Goal: Task Accomplishment & Management: Use online tool/utility

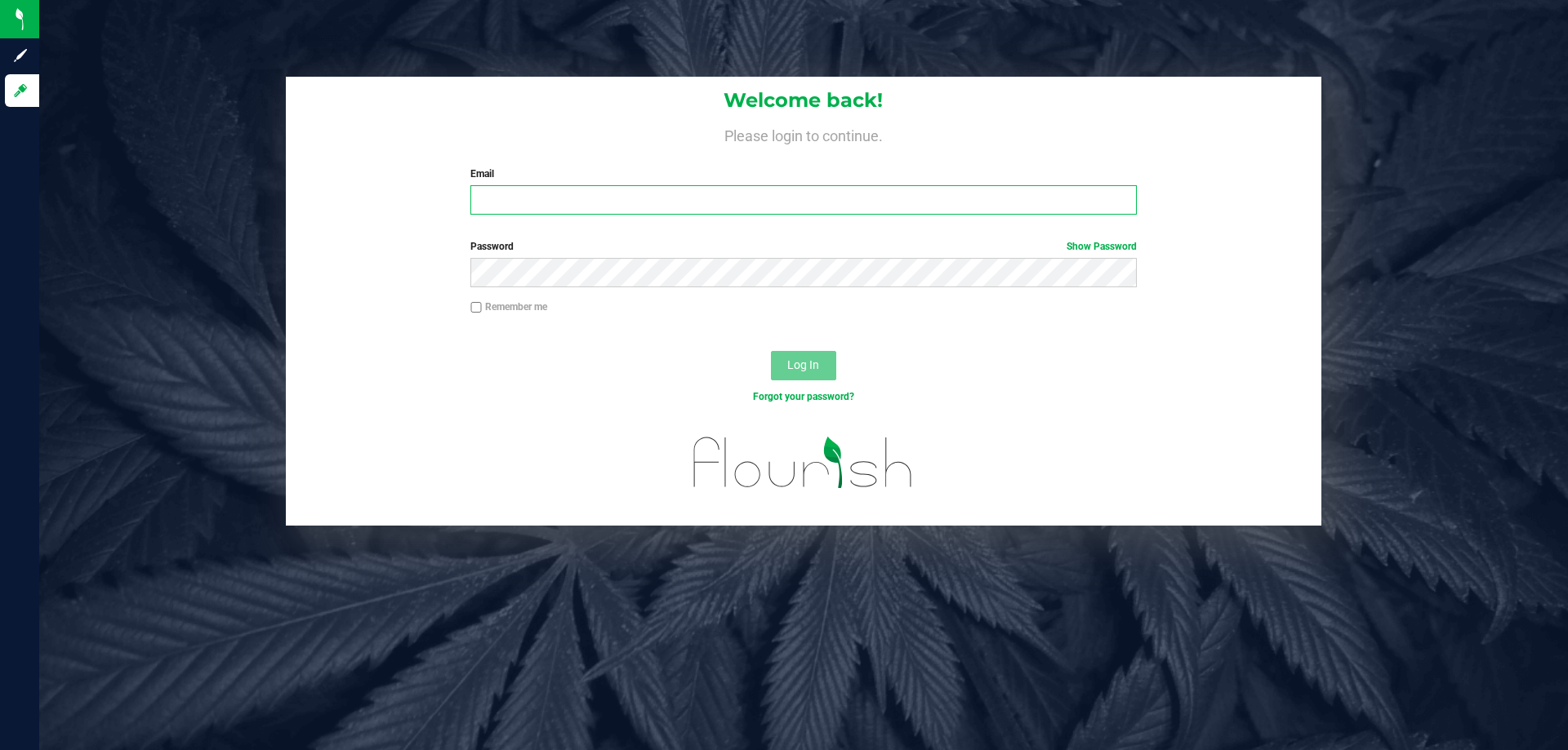
click at [692, 190] on input "Email" at bounding box center [803, 200] width 665 height 30
click at [688, 195] on input "Email" at bounding box center [803, 200] width 665 height 30
type input "[EMAIL_ADDRESS][DOMAIN_NAME]"
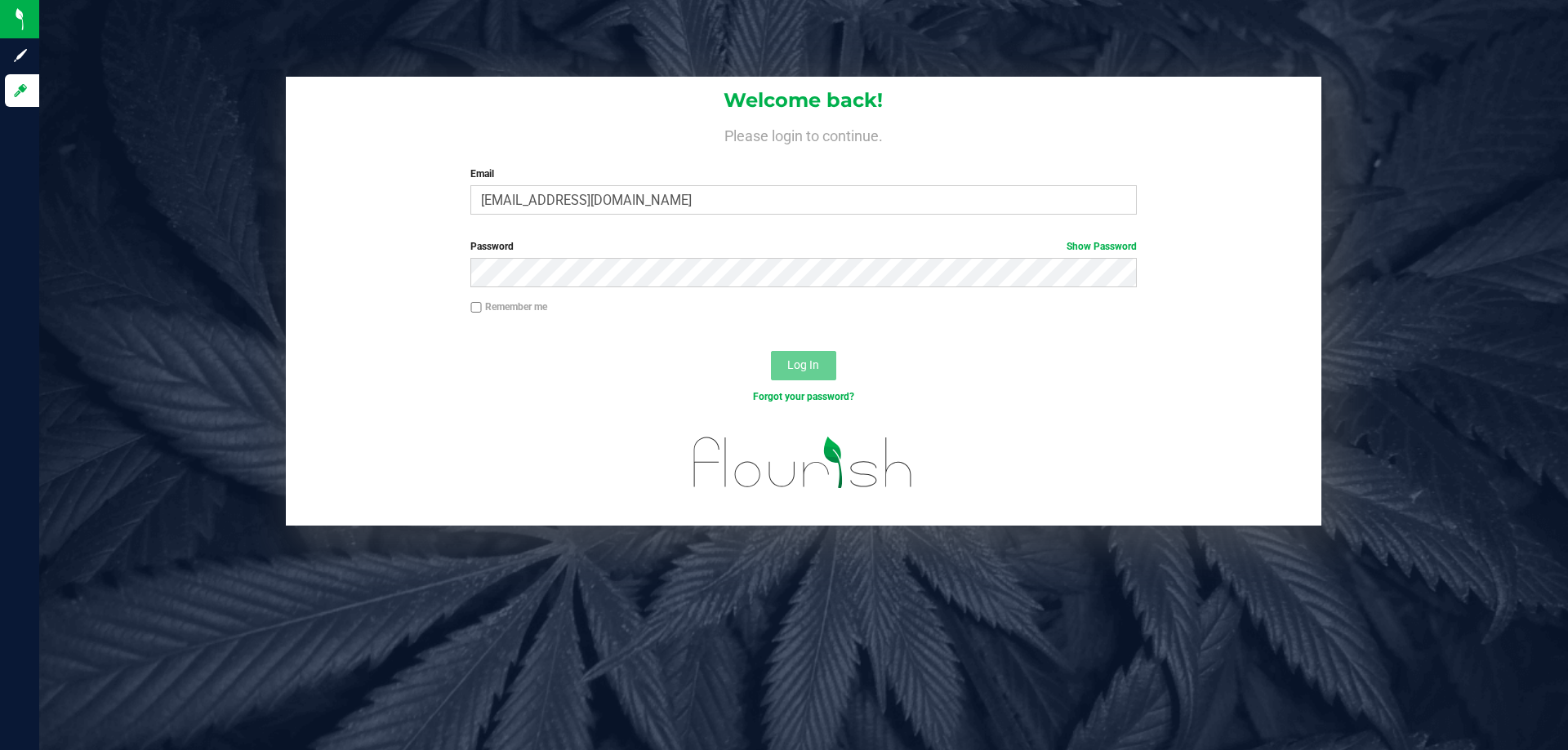
click at [681, 305] on div "Remember me" at bounding box center [803, 309] width 690 height 19
click at [680, 288] on div "Password Show Password" at bounding box center [803, 269] width 1036 height 60
click at [770, 351] on button "Log In" at bounding box center [803, 365] width 65 height 30
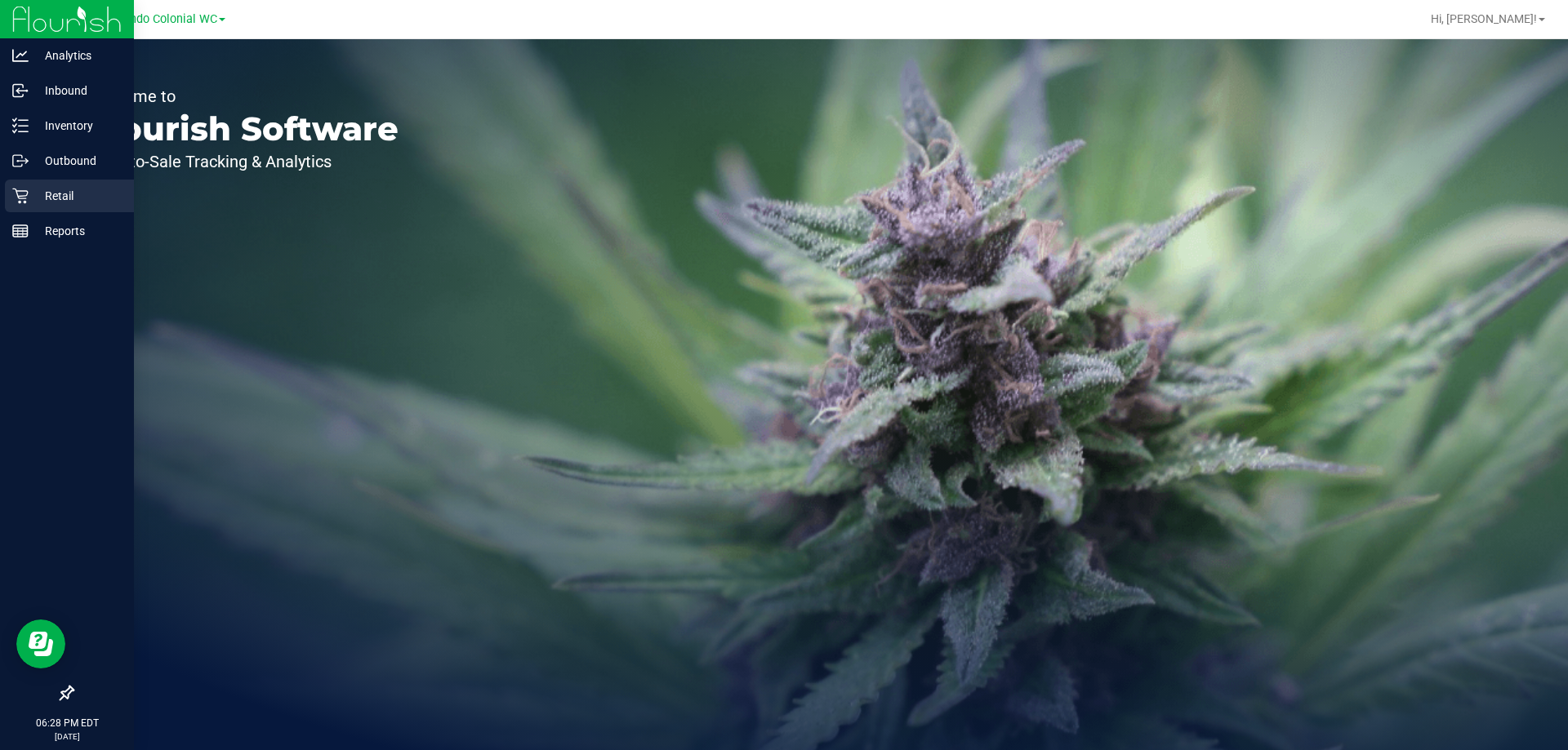
click at [33, 190] on p "Retail" at bounding box center [78, 196] width 98 height 19
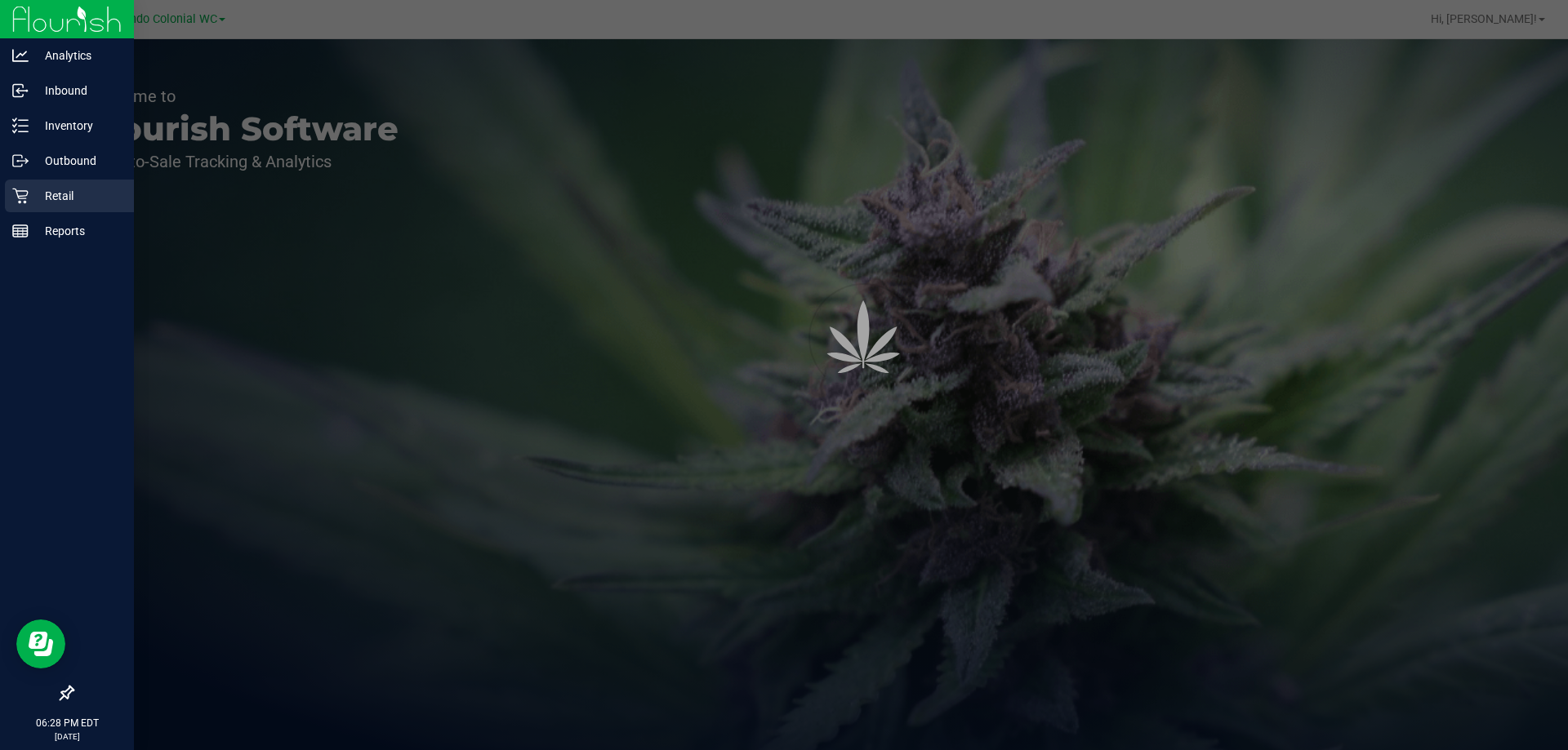
click at [33, 190] on p "Retail" at bounding box center [78, 196] width 98 height 19
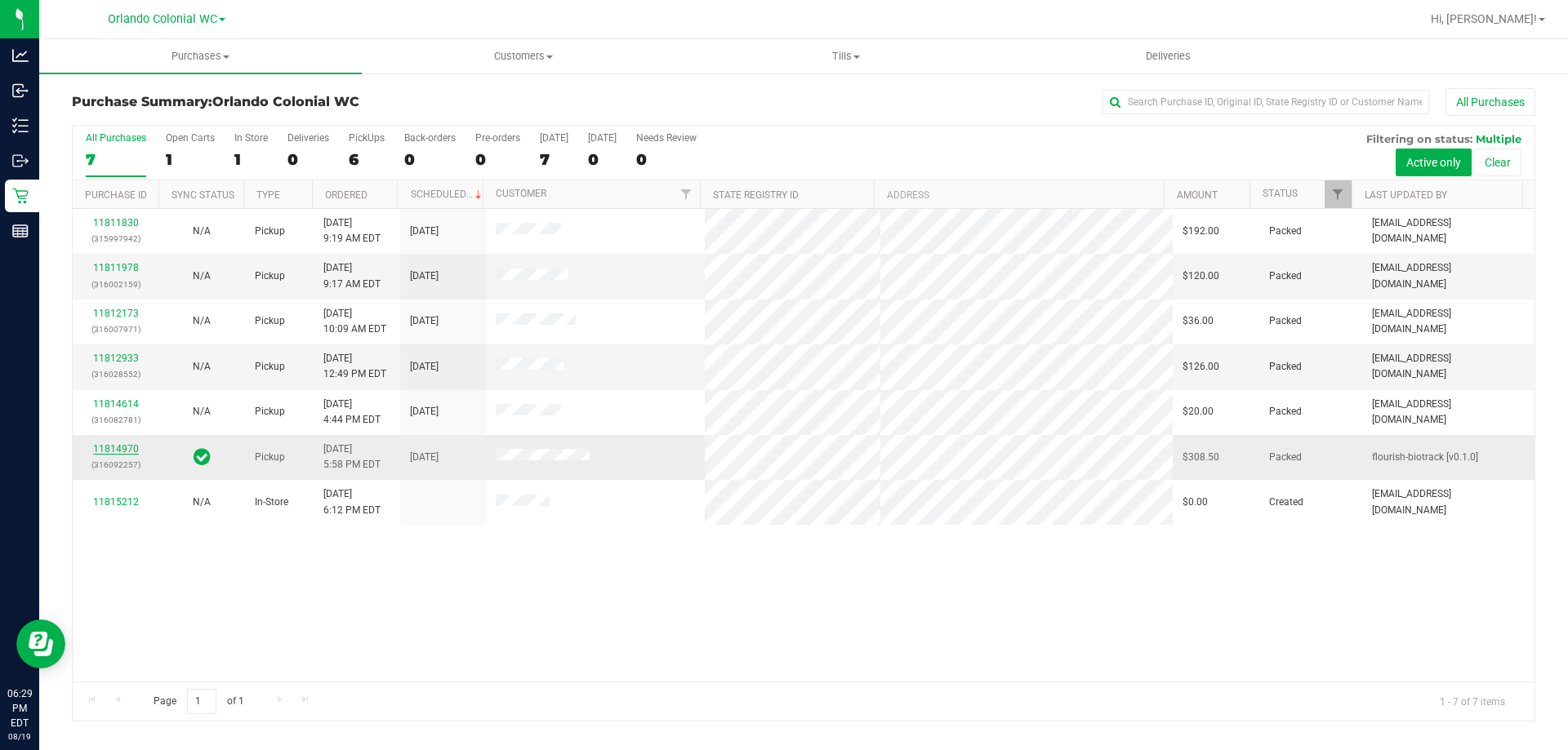
click at [128, 450] on link "11814970" at bounding box center [116, 448] width 46 height 11
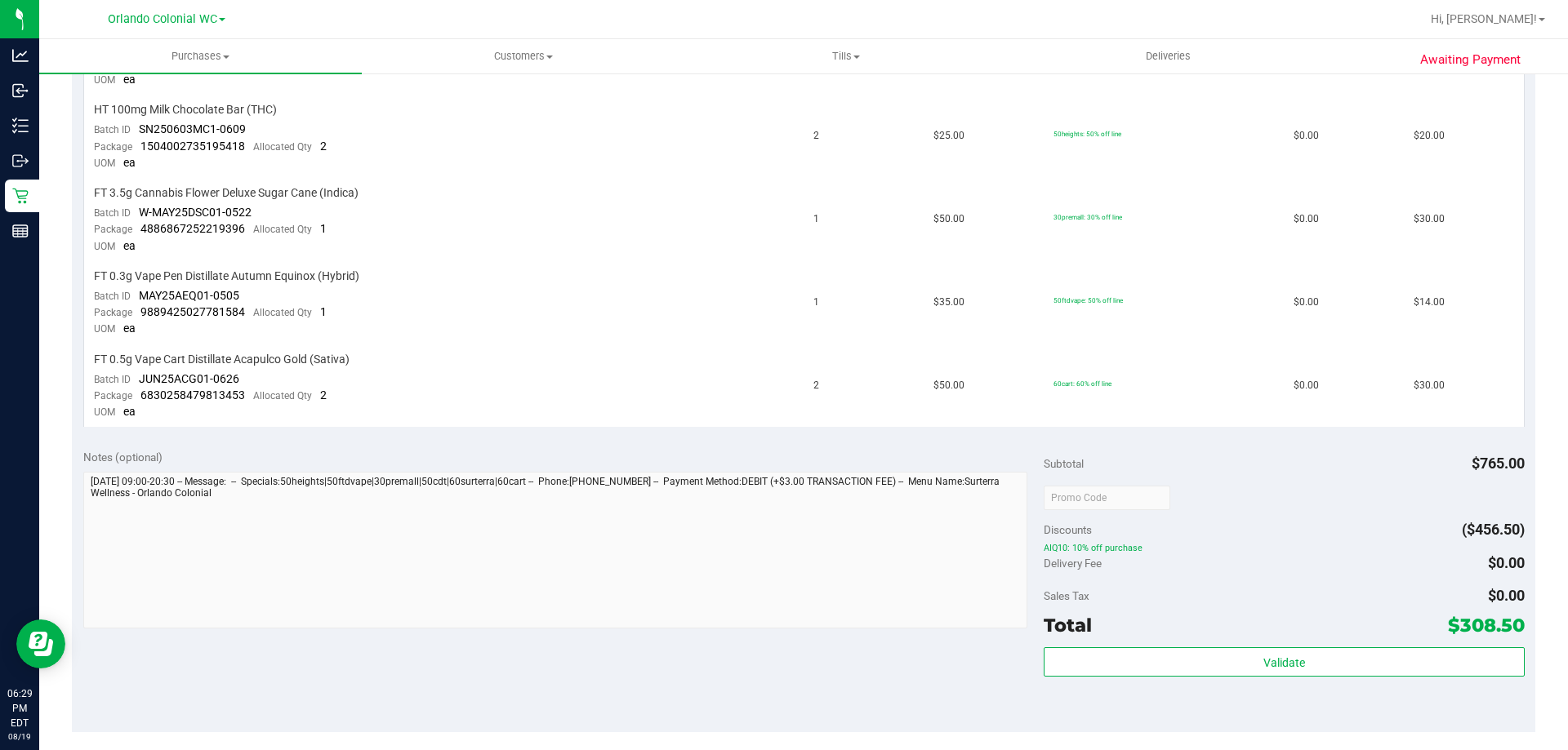
scroll to position [1061, 0]
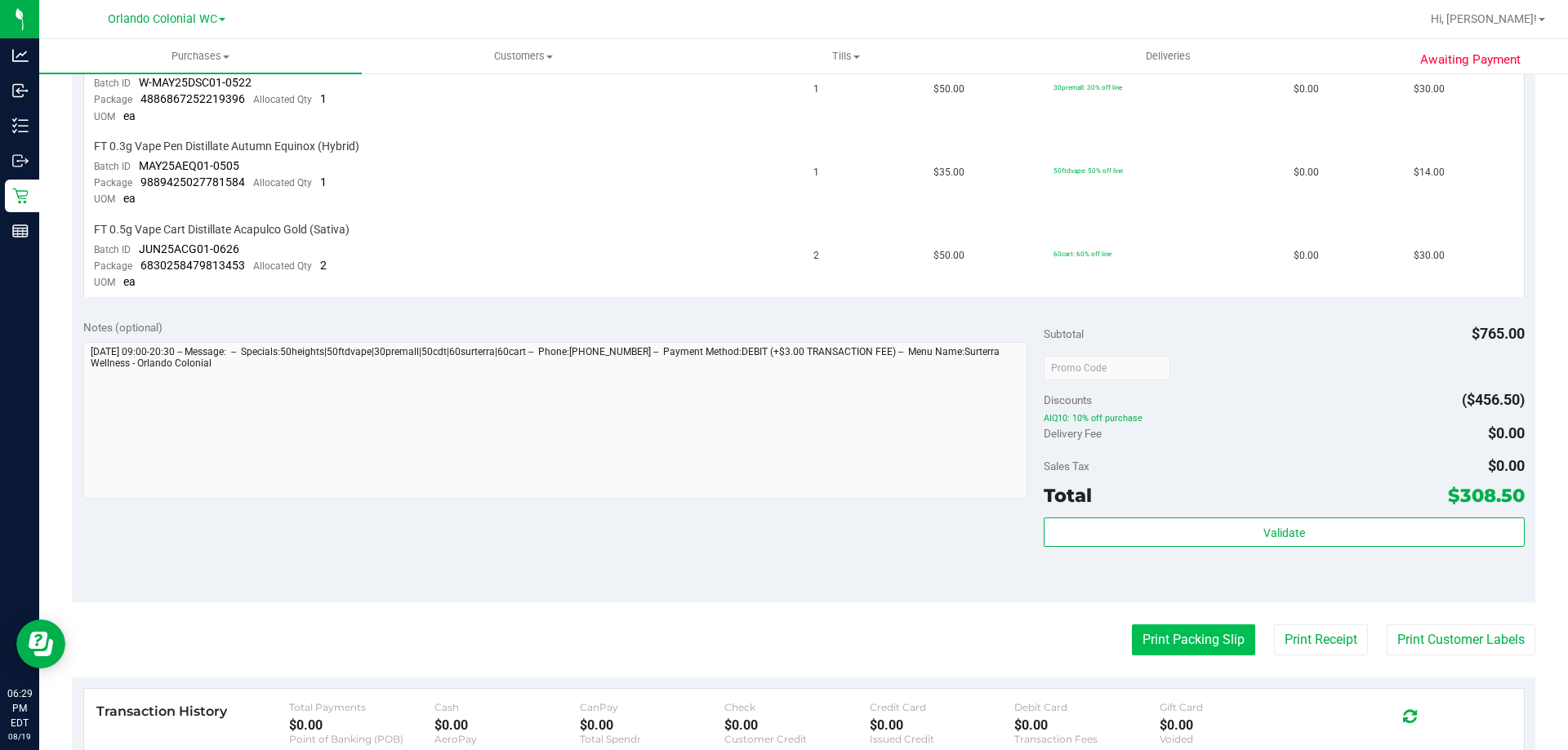
click at [1166, 629] on button "Print Packing Slip" at bounding box center [1193, 640] width 123 height 31
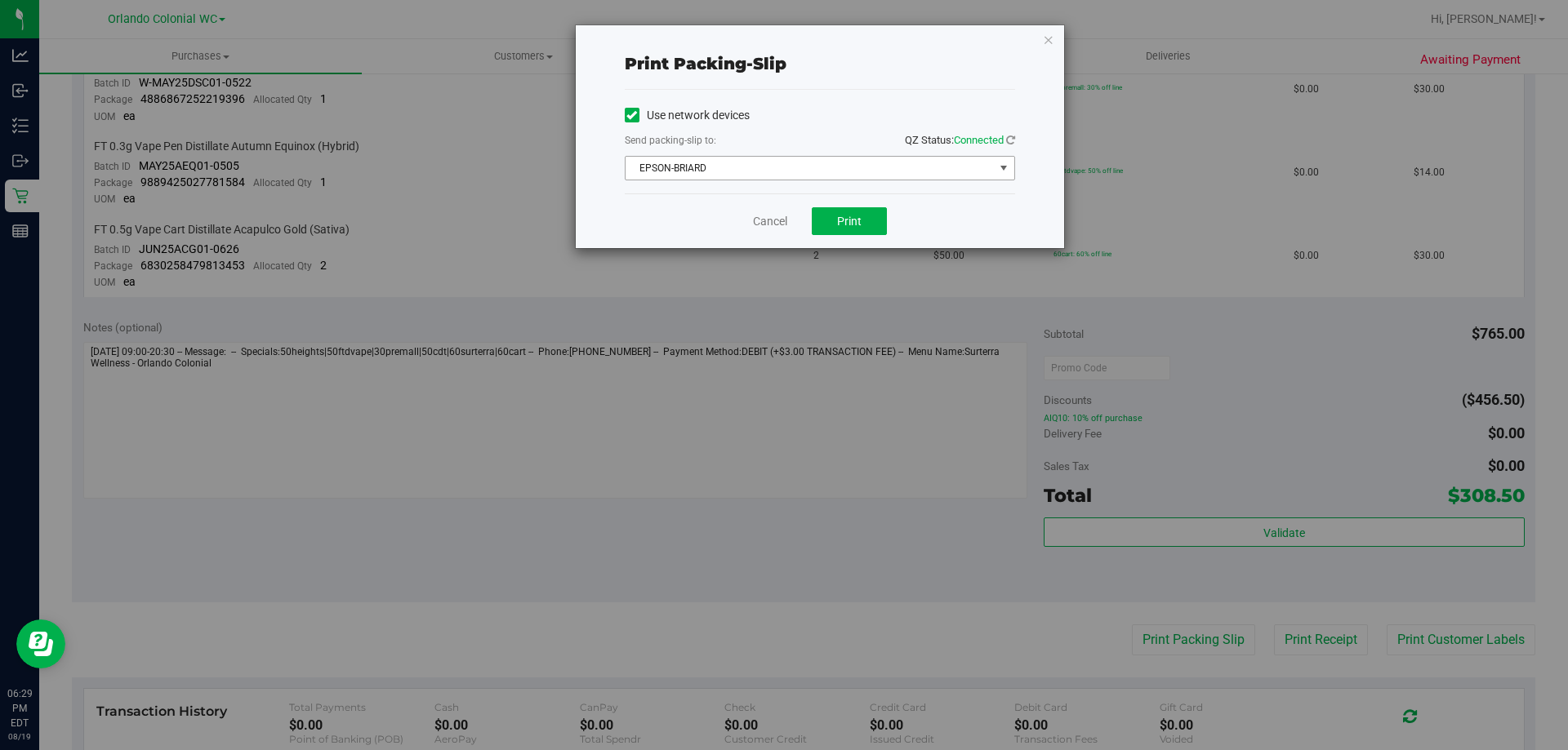
click at [816, 169] on span "EPSON-BRIARD" at bounding box center [809, 168] width 368 height 23
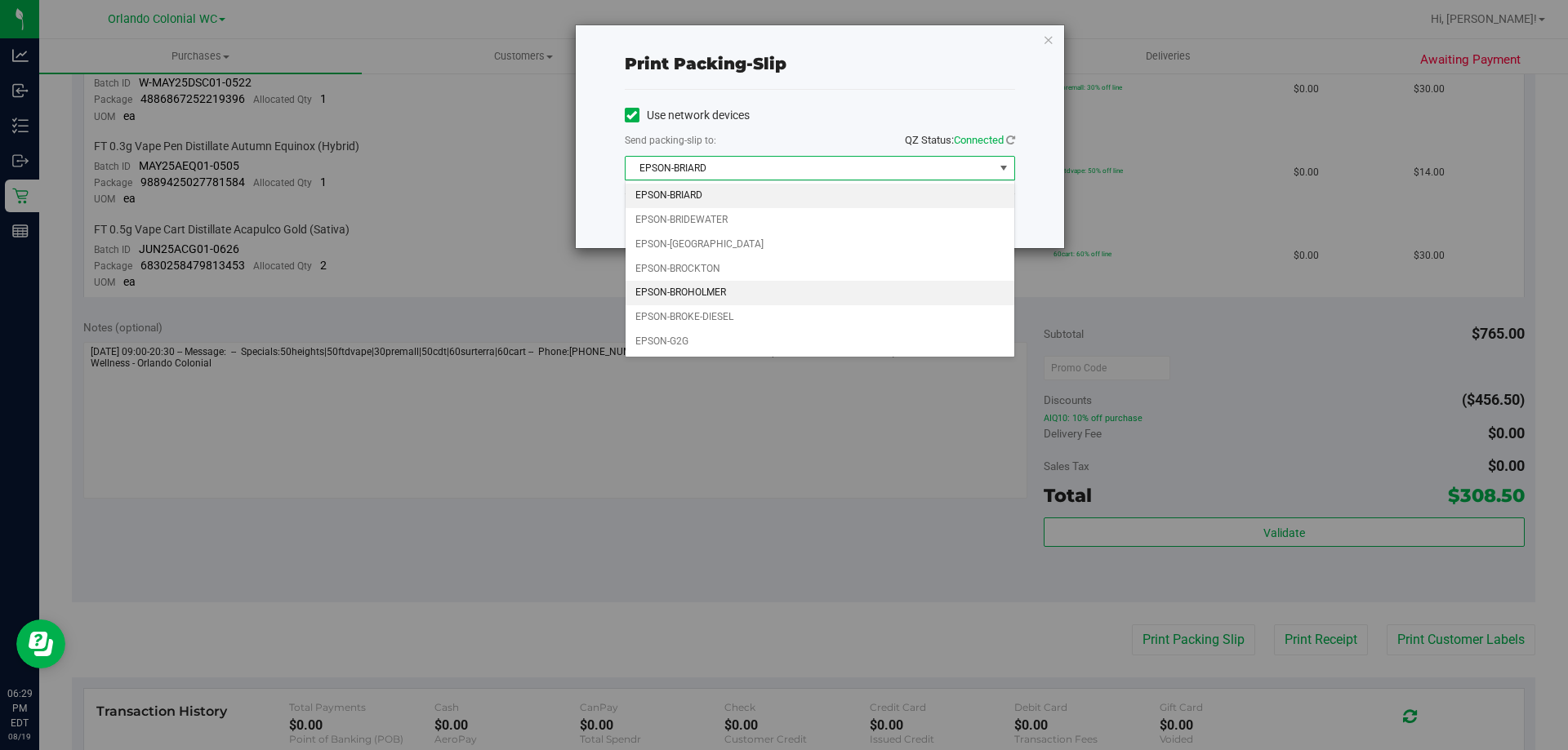
click at [736, 296] on li "EPSON-BROHOLMER" at bounding box center [820, 292] width 389 height 25
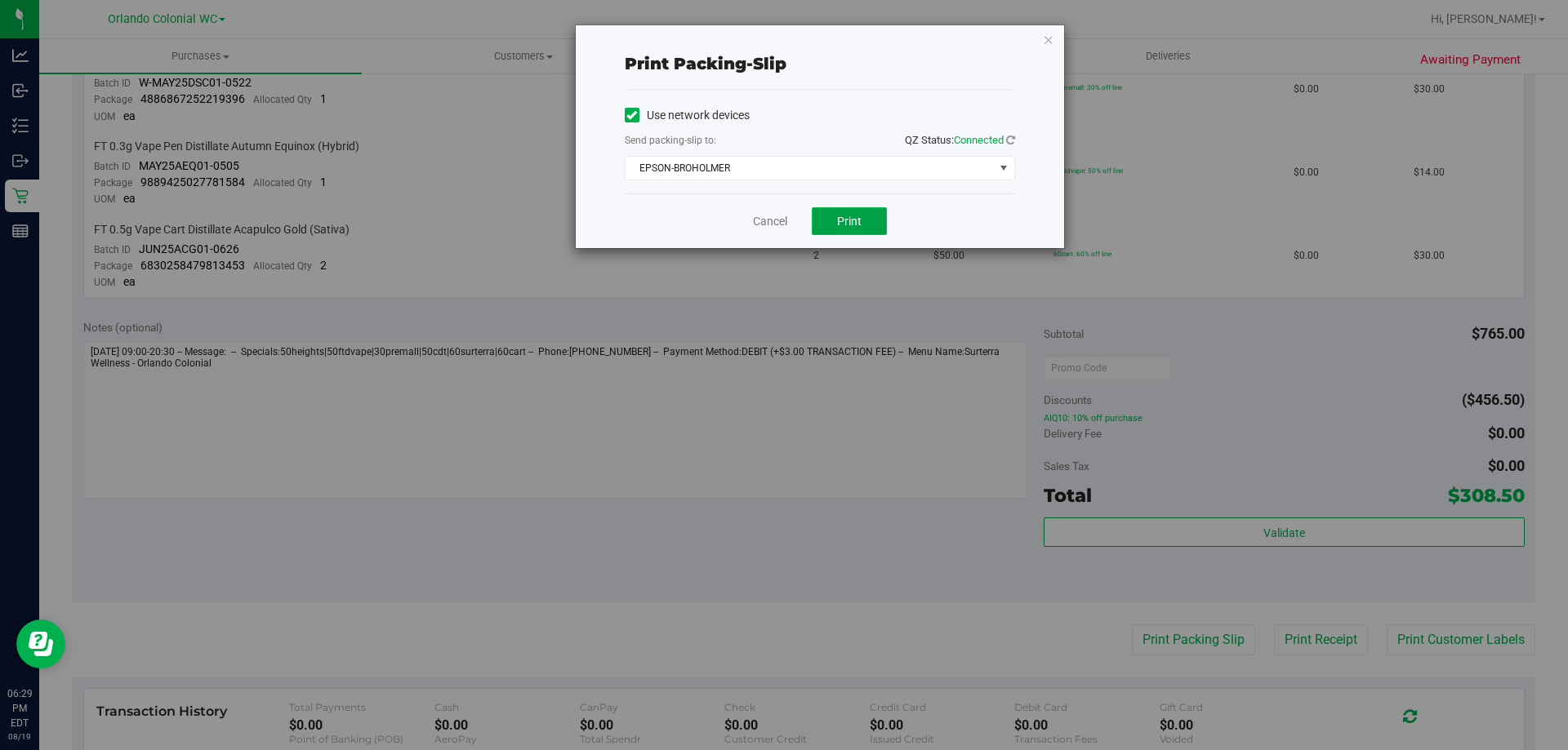
click at [851, 224] on span "Print" at bounding box center [848, 220] width 25 height 13
click at [781, 223] on link "Cancel" at bounding box center [770, 221] width 34 height 17
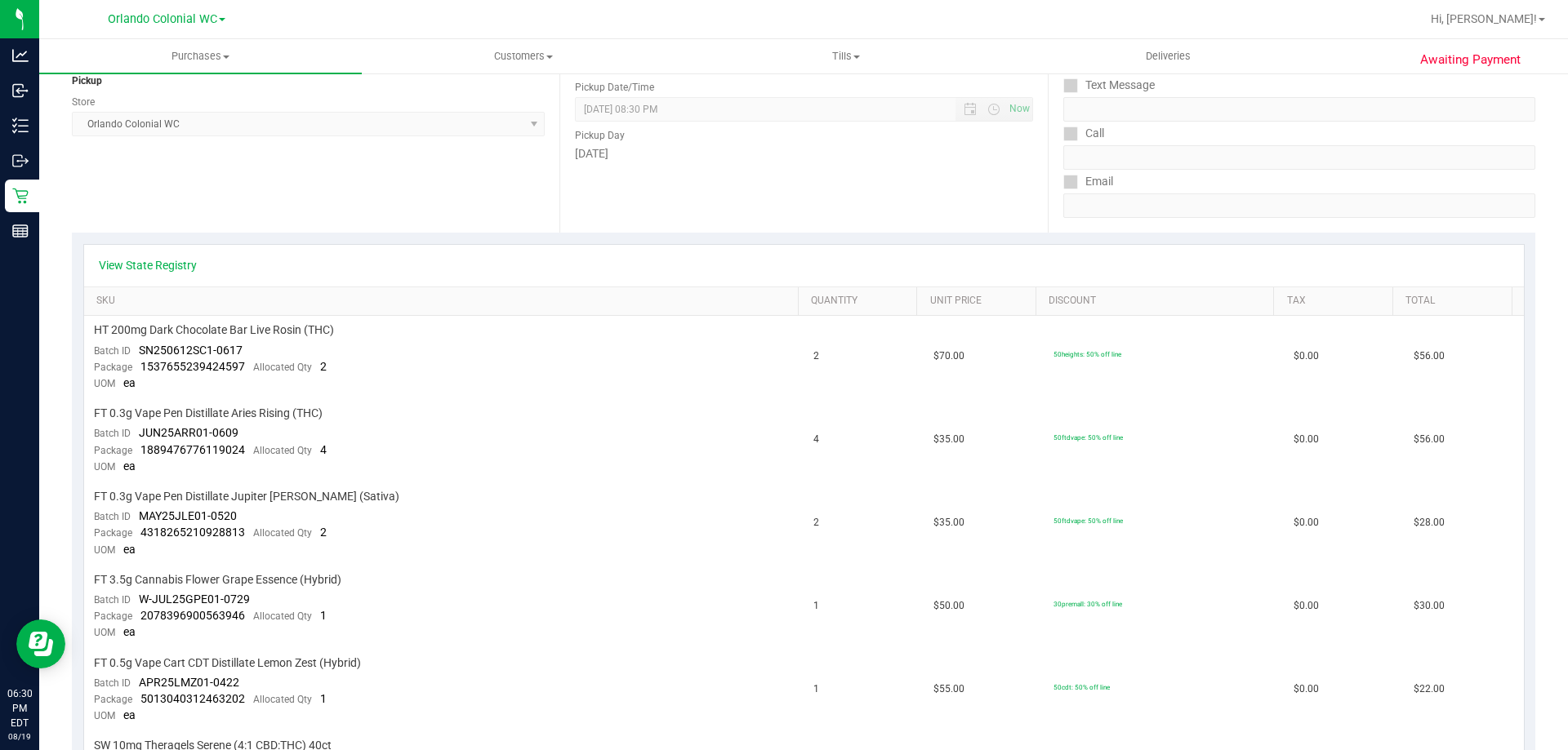
scroll to position [0, 0]
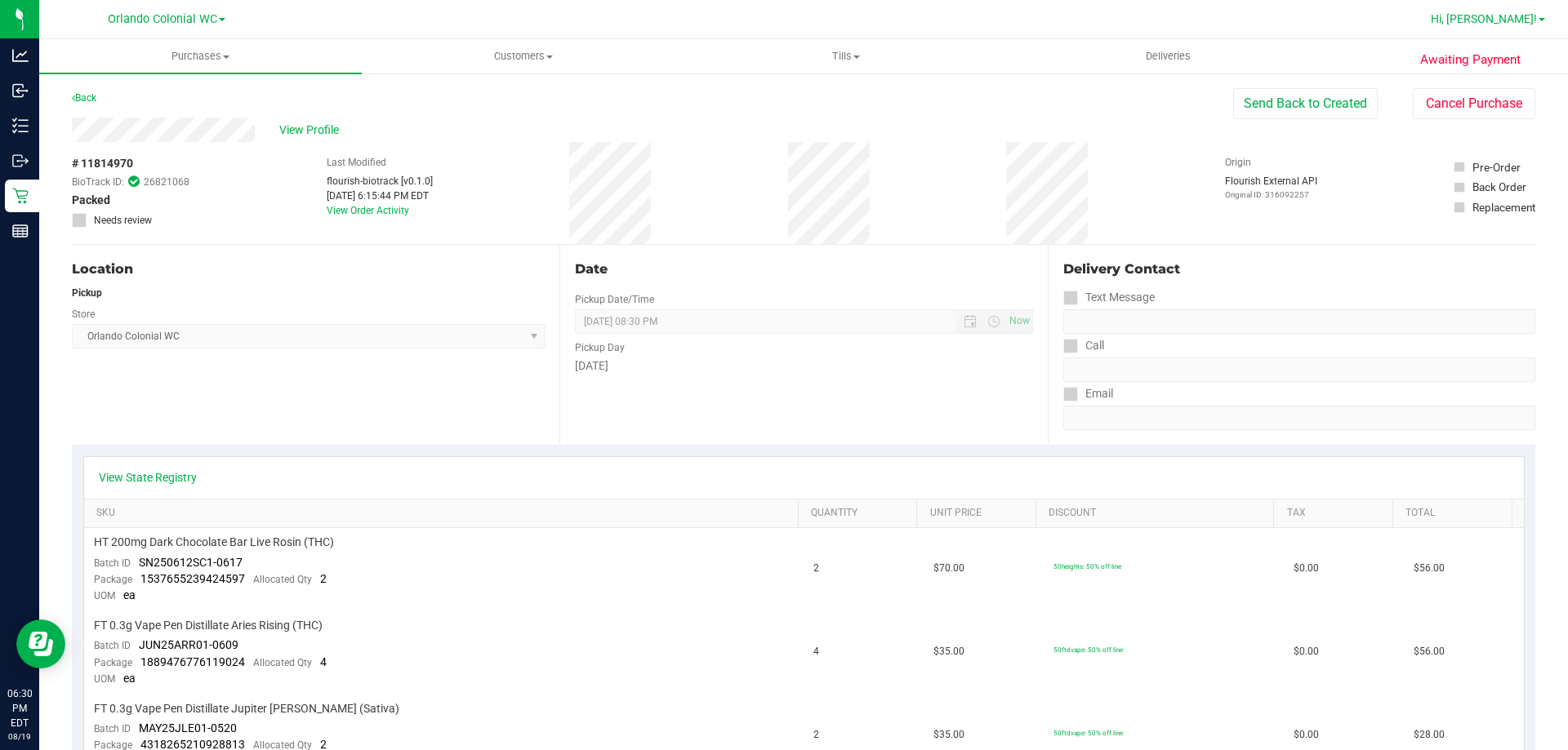
click at [1532, 19] on span "Hi, [PERSON_NAME]!" at bounding box center [1483, 18] width 106 height 13
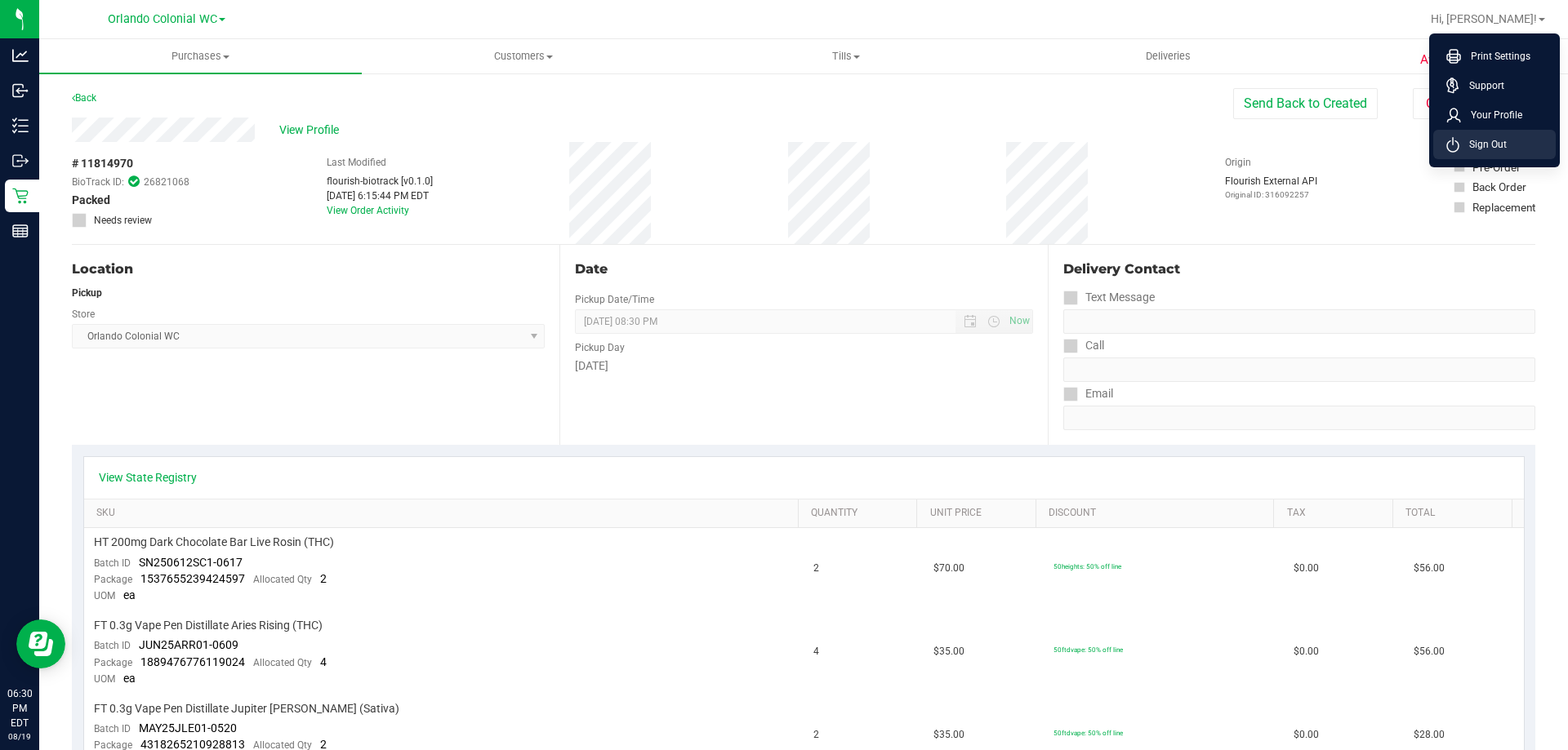
click at [1520, 143] on li "Sign Out" at bounding box center [1494, 144] width 123 height 30
